Goal: Task Accomplishment & Management: Manage account settings

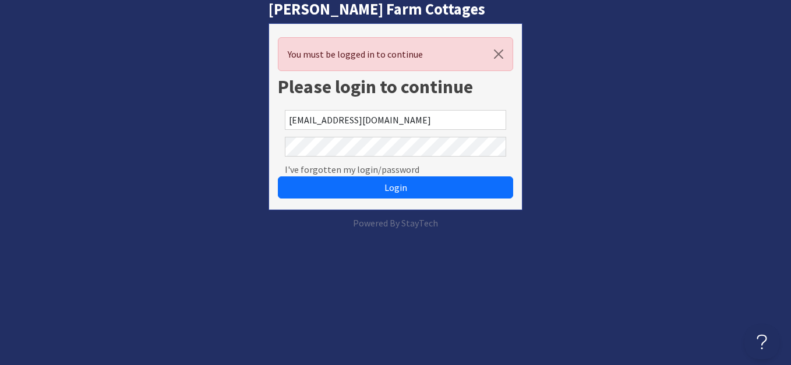
click at [278, 176] on button "Login" at bounding box center [396, 187] width 236 height 22
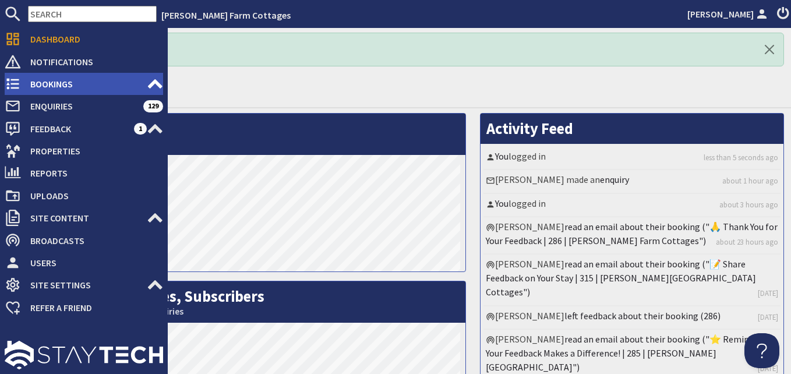
drag, startPoint x: 11, startPoint y: 81, endPoint x: 93, endPoint y: 104, distance: 85.3
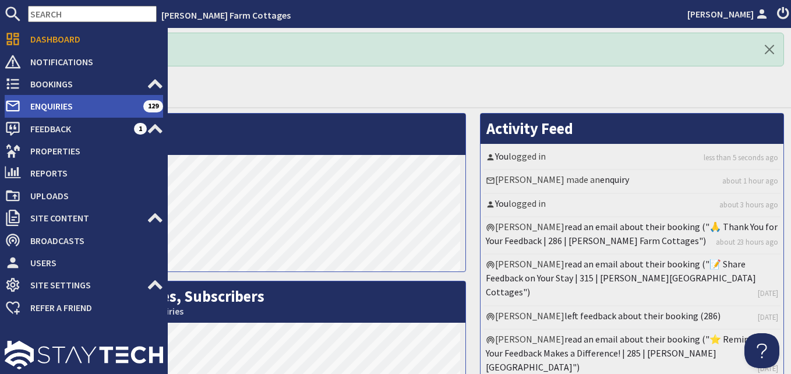
click at [12, 81] on icon at bounding box center [13, 84] width 16 height 16
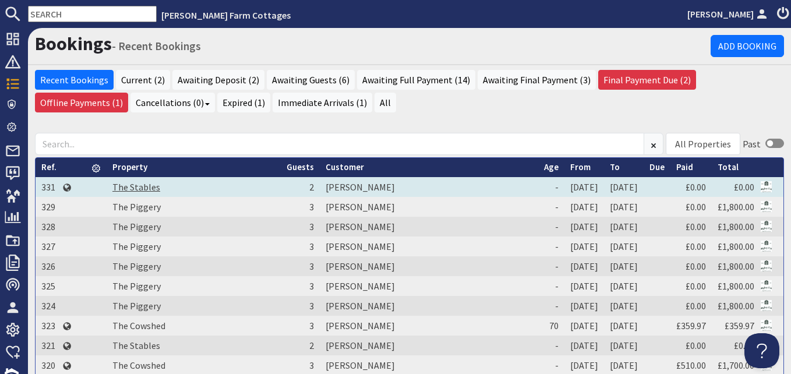
click at [150, 188] on link "The Stables" at bounding box center [136, 187] width 48 height 12
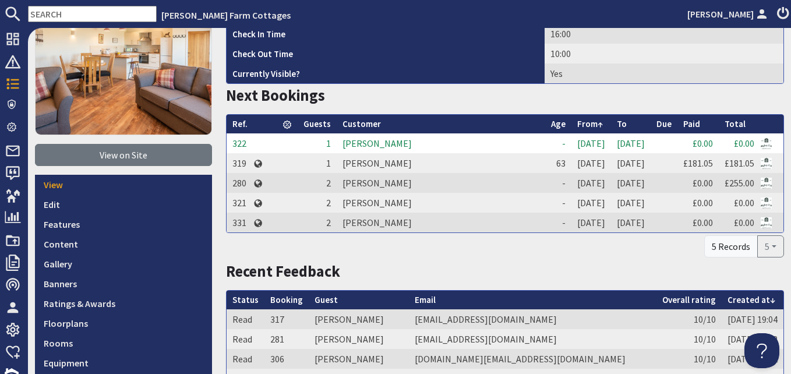
scroll to position [116, 0]
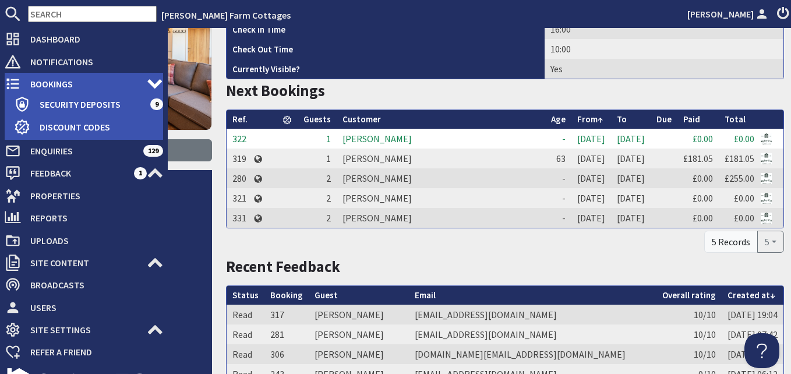
drag, startPoint x: 13, startPoint y: 81, endPoint x: 37, endPoint y: 92, distance: 25.5
click at [15, 81] on icon at bounding box center [13, 84] width 16 height 16
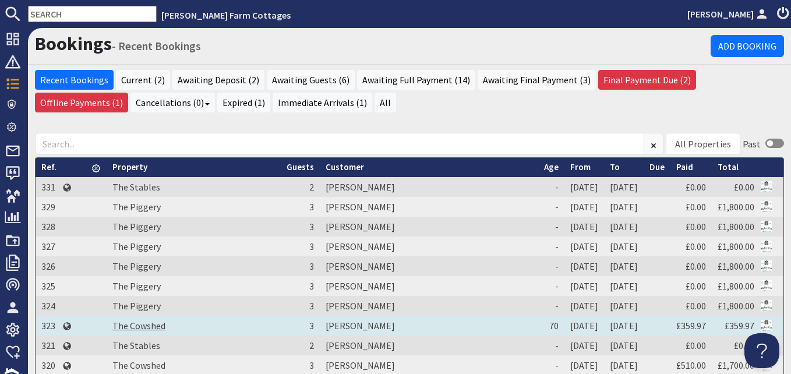
click at [136, 325] on link "The Cowshed" at bounding box center [138, 326] width 53 height 12
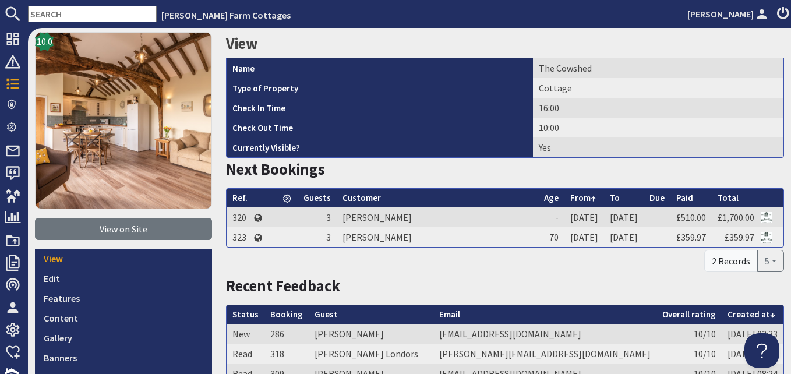
scroll to position [58, 0]
